Goal: Task Accomplishment & Management: Use online tool/utility

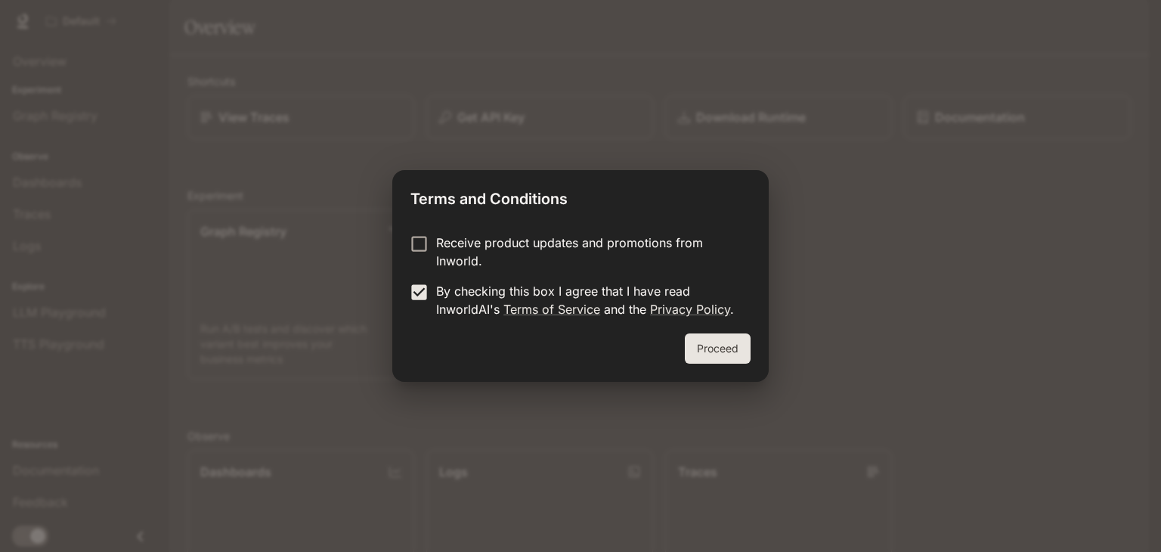
click at [716, 345] on button "Proceed" at bounding box center [718, 348] width 66 height 30
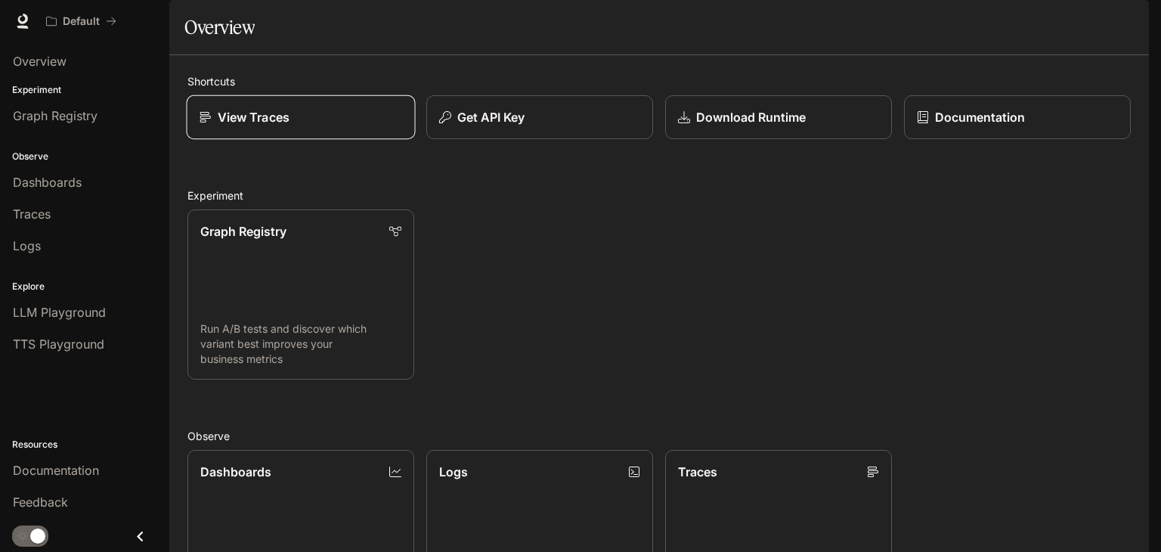
click at [360, 140] on link "View Traces" at bounding box center [301, 117] width 229 height 45
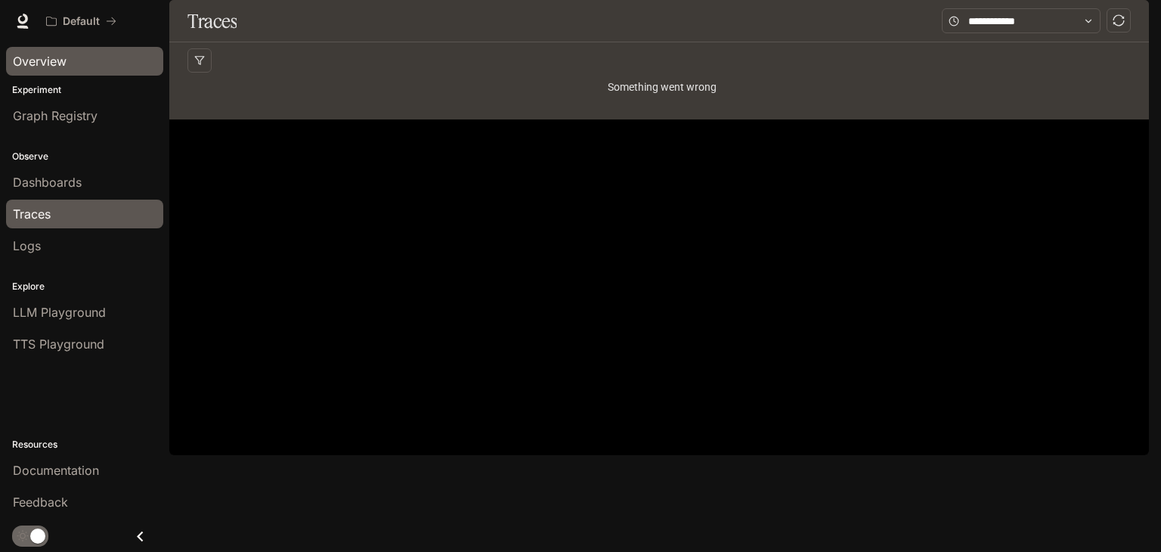
click at [27, 61] on span "Overview" at bounding box center [40, 61] width 54 height 18
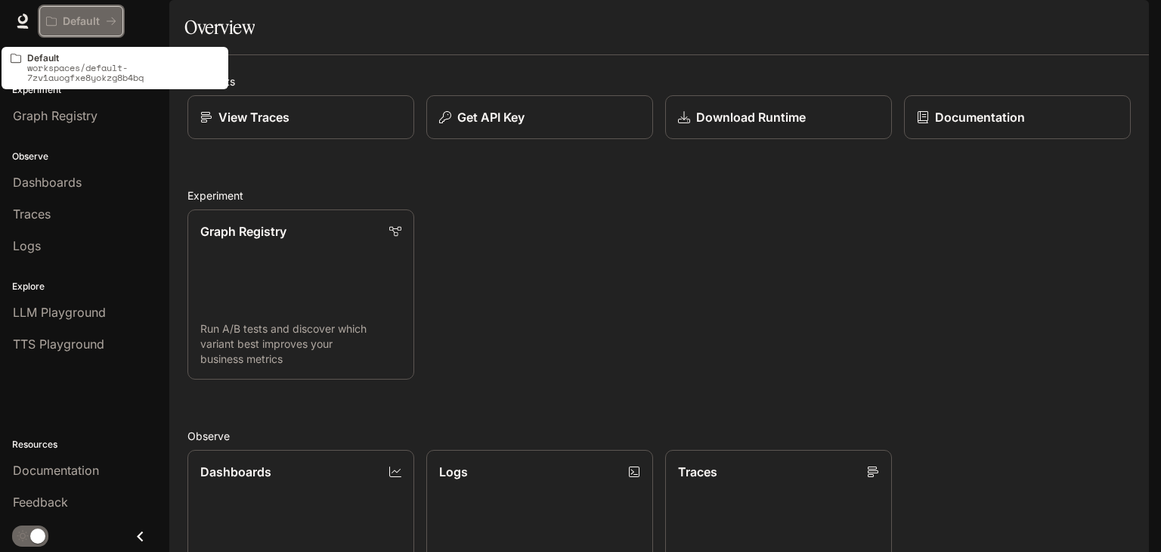
click at [88, 8] on button "Default" at bounding box center [81, 21] width 84 height 30
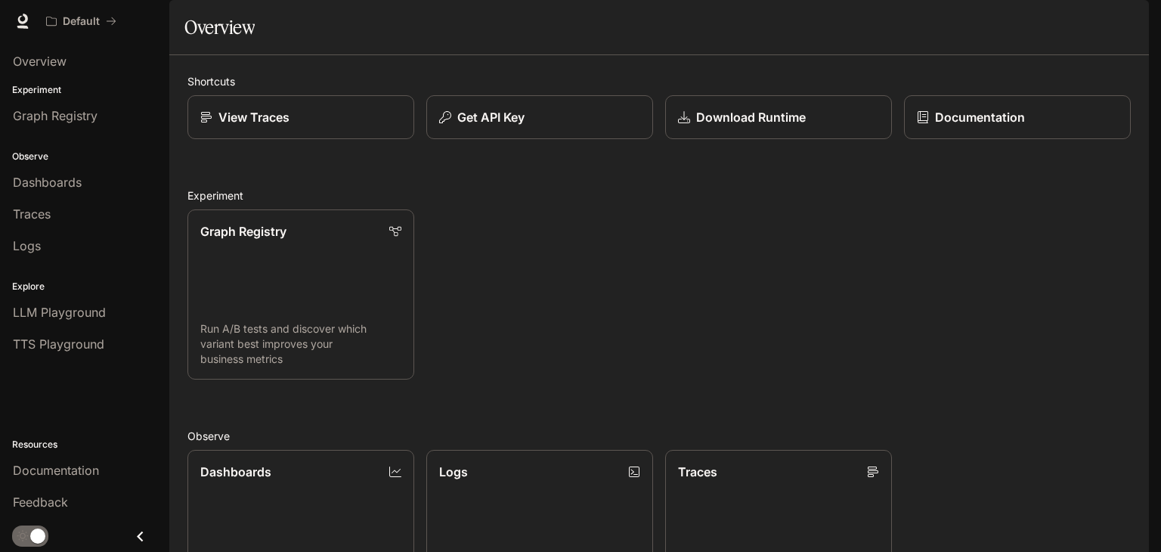
scroll to position [147, 0]
click at [1077, 15] on span "Documentation" at bounding box center [1057, 21] width 75 height 19
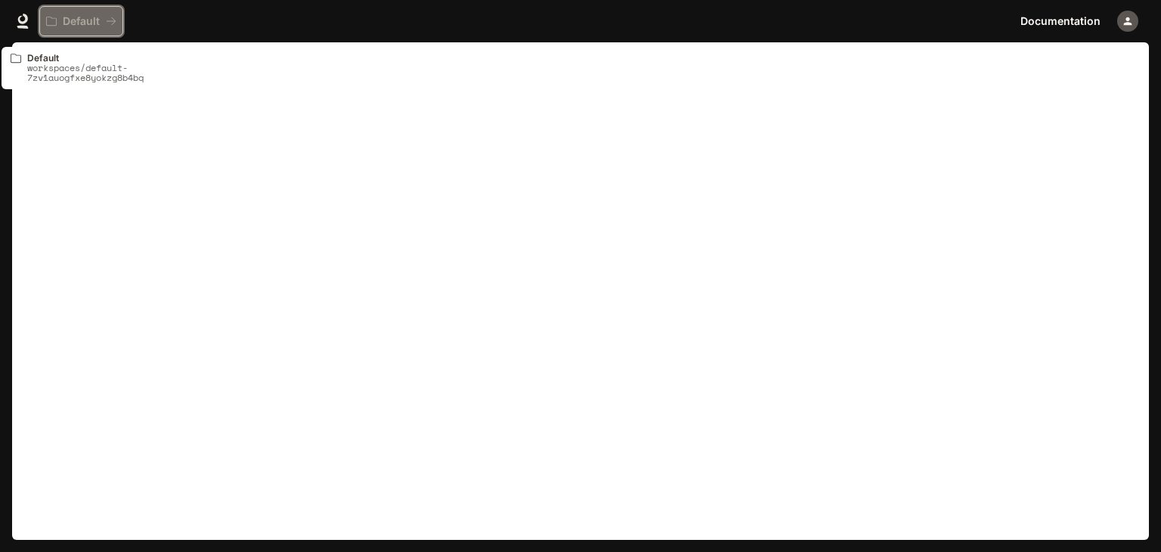
click at [79, 22] on p "Default" at bounding box center [81, 21] width 37 height 13
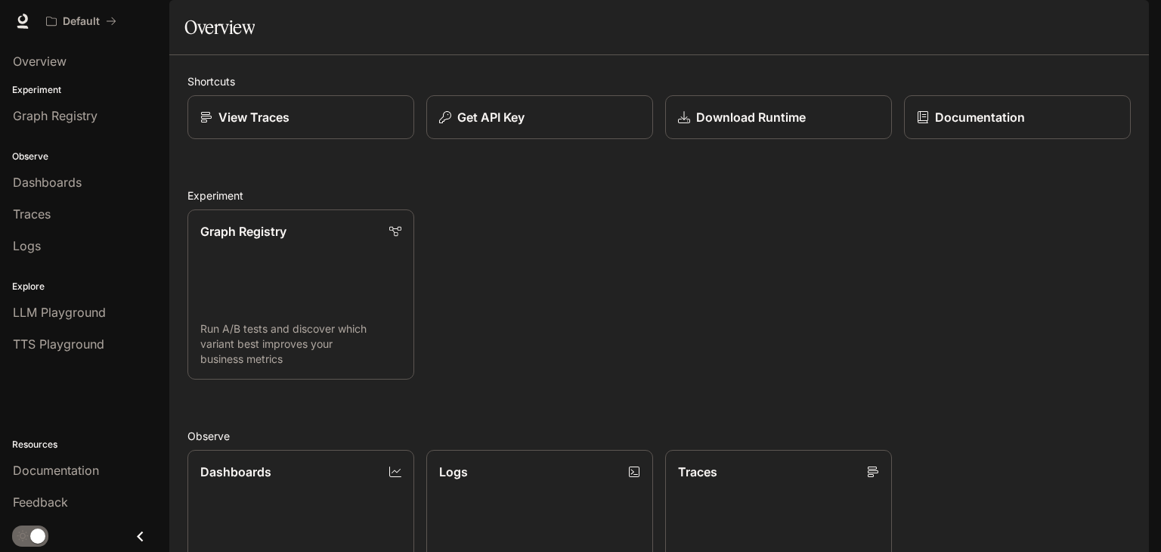
scroll to position [266, 0]
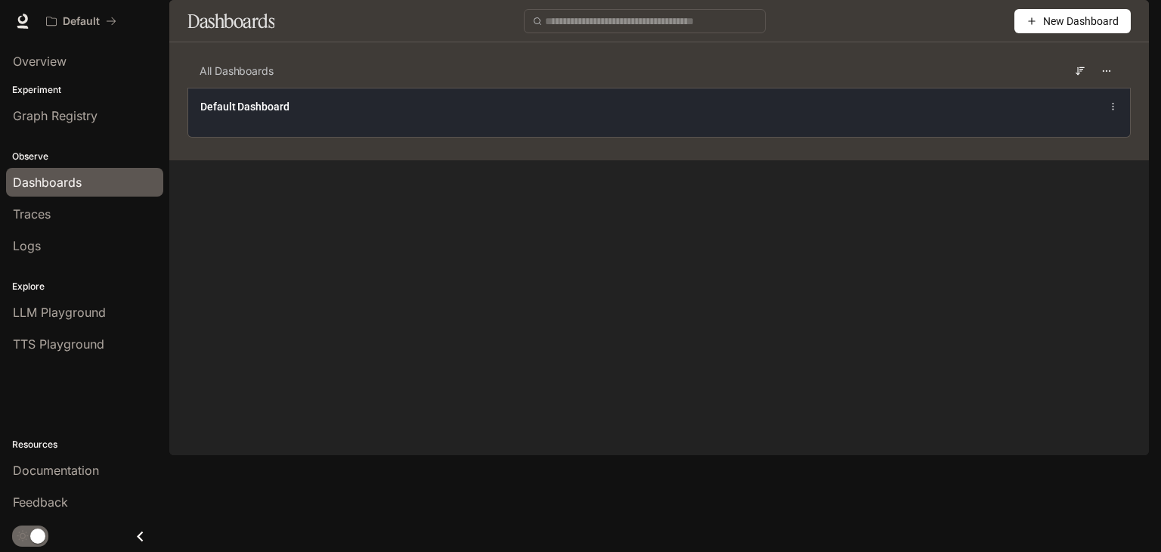
click at [982, 116] on div "Default Dashboard" at bounding box center [658, 106] width 917 height 18
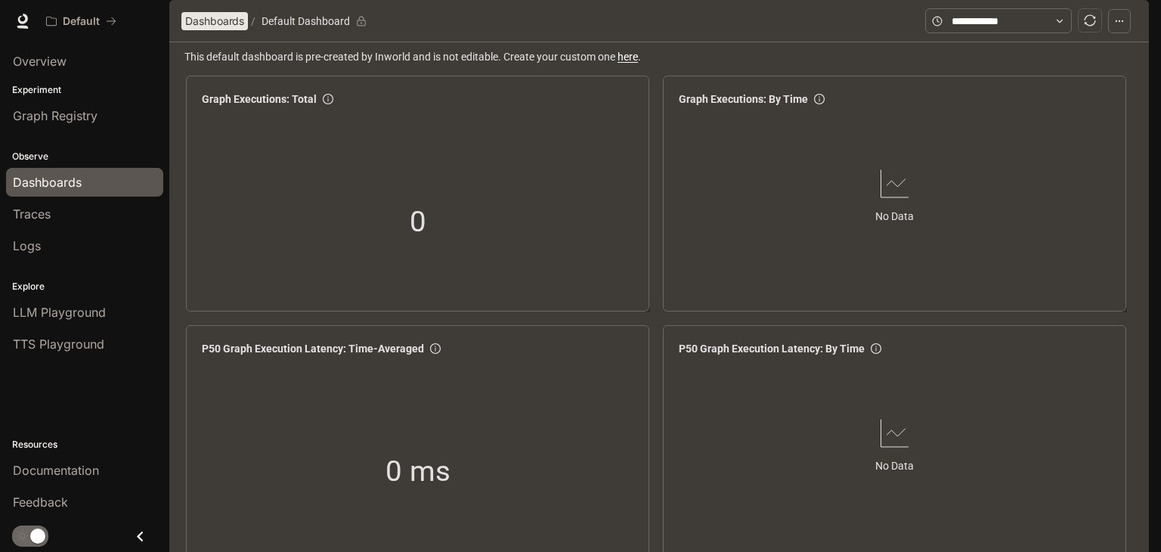
click at [215, 30] on span "Dashboards" at bounding box center [214, 21] width 59 height 18
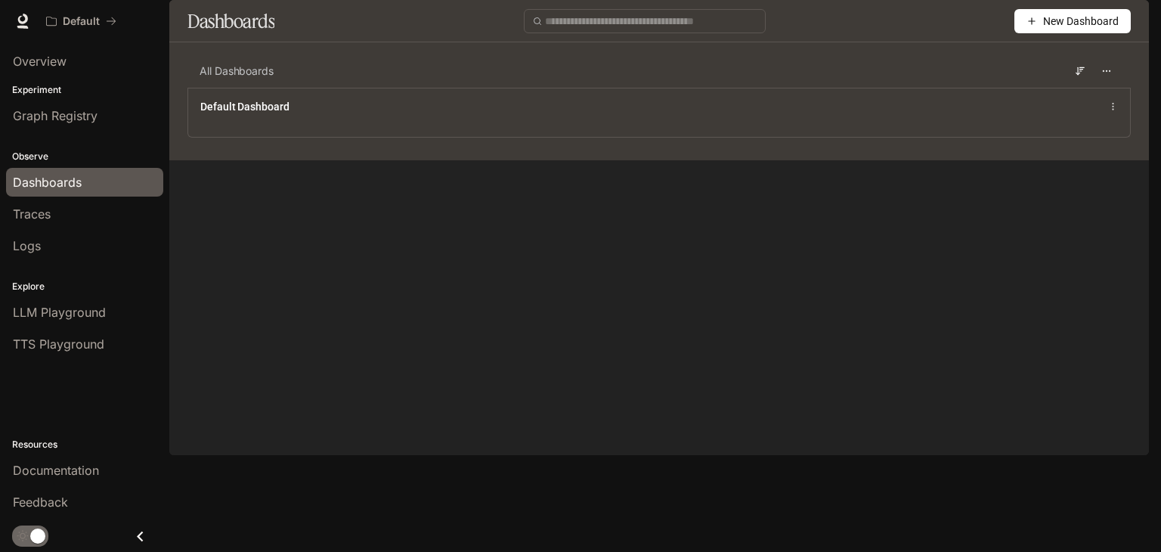
click at [1061, 29] on span "New Dashboard" at bounding box center [1081, 21] width 76 height 17
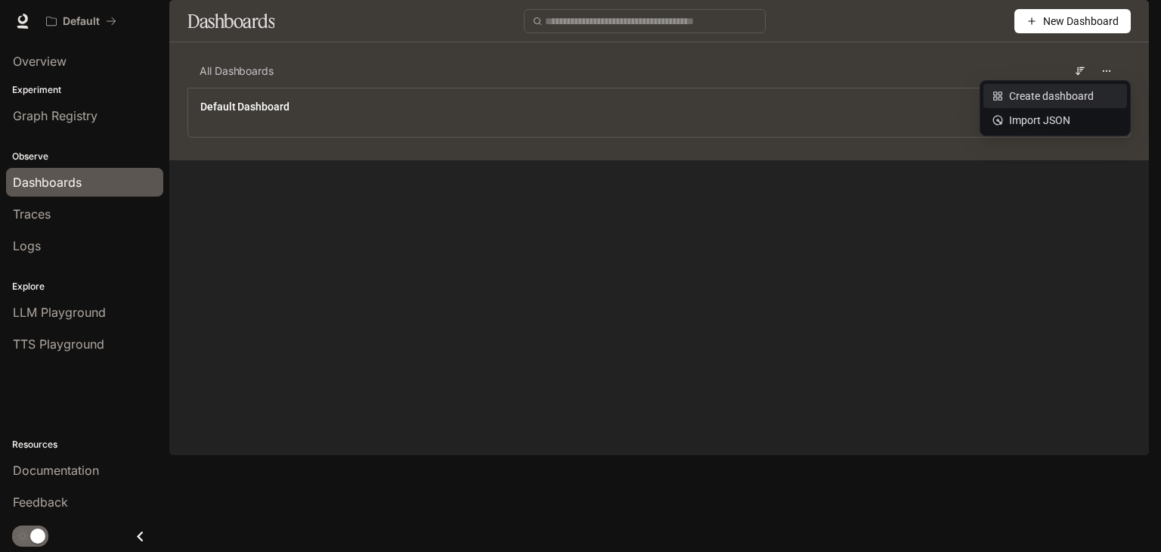
click at [1037, 97] on div "Create dashboard" at bounding box center [1054, 96] width 125 height 17
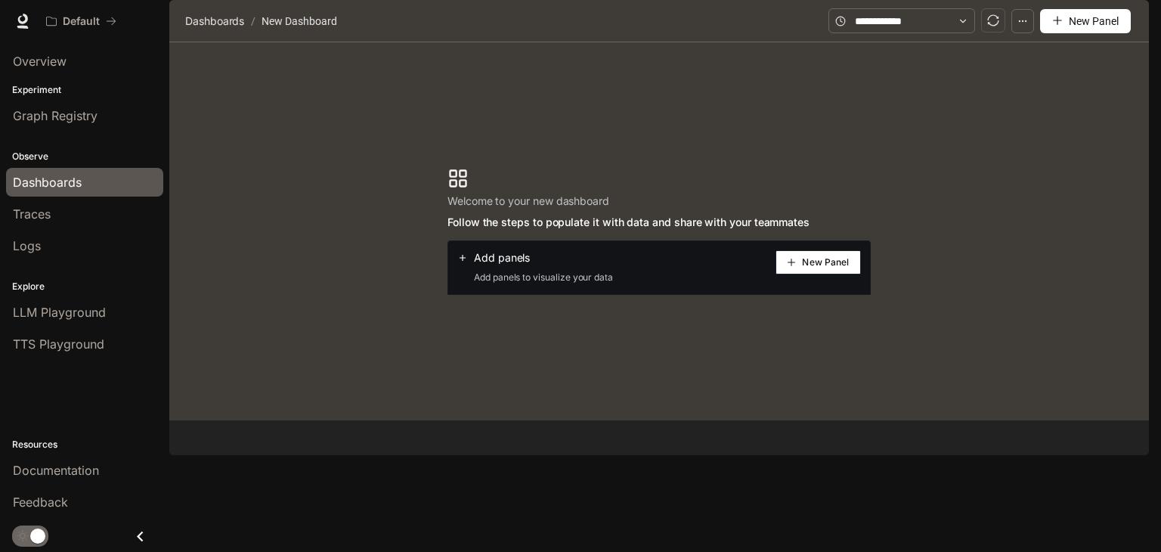
click at [821, 266] on span "New Panel" at bounding box center [825, 262] width 47 height 8
